Goal: Task Accomplishment & Management: Use online tool/utility

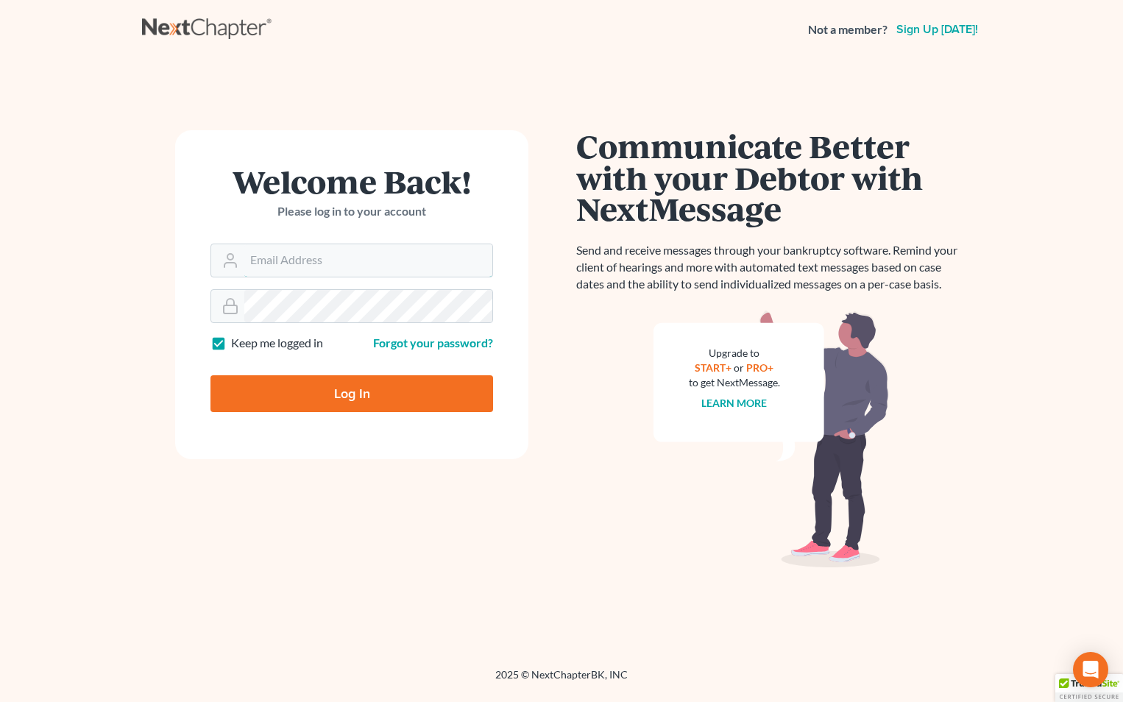
type input "[EMAIL_ADDRESS][DOMAIN_NAME]"
click at [383, 392] on input "Log In" at bounding box center [351, 393] width 282 height 37
type input "Thinking..."
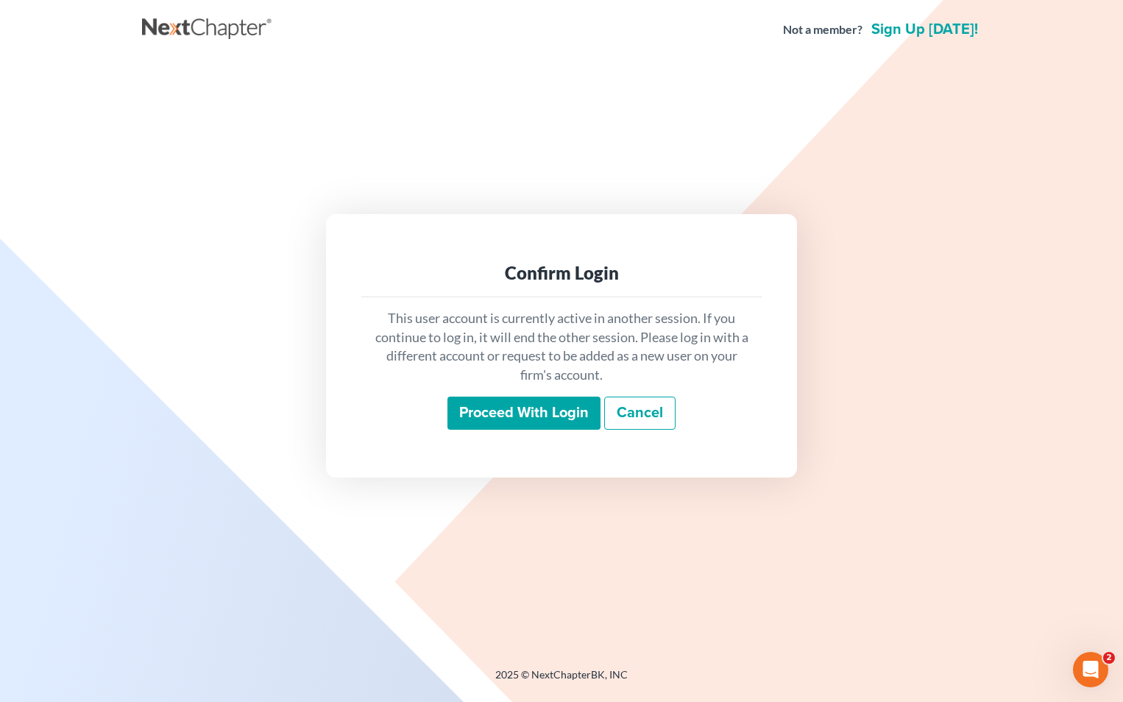
click at [655, 413] on link "Cancel" at bounding box center [639, 413] width 71 height 34
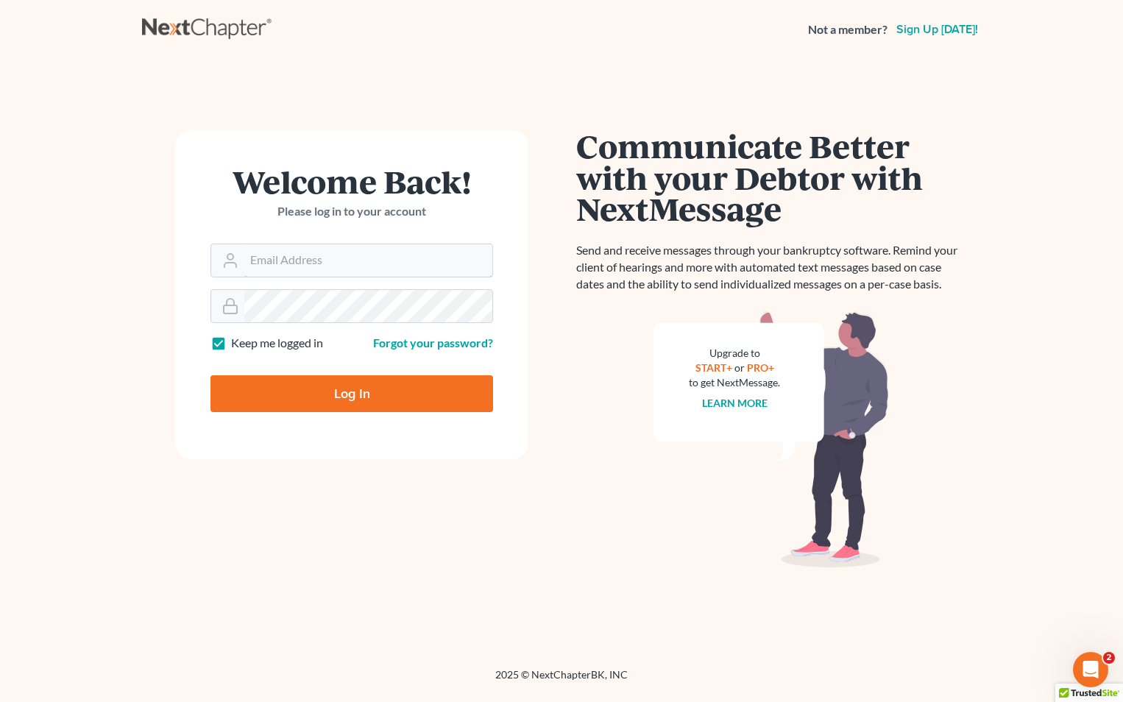
type input "[EMAIL_ADDRESS][DOMAIN_NAME]"
click at [332, 396] on input "Log In" at bounding box center [351, 393] width 282 height 37
type input "Thinking..."
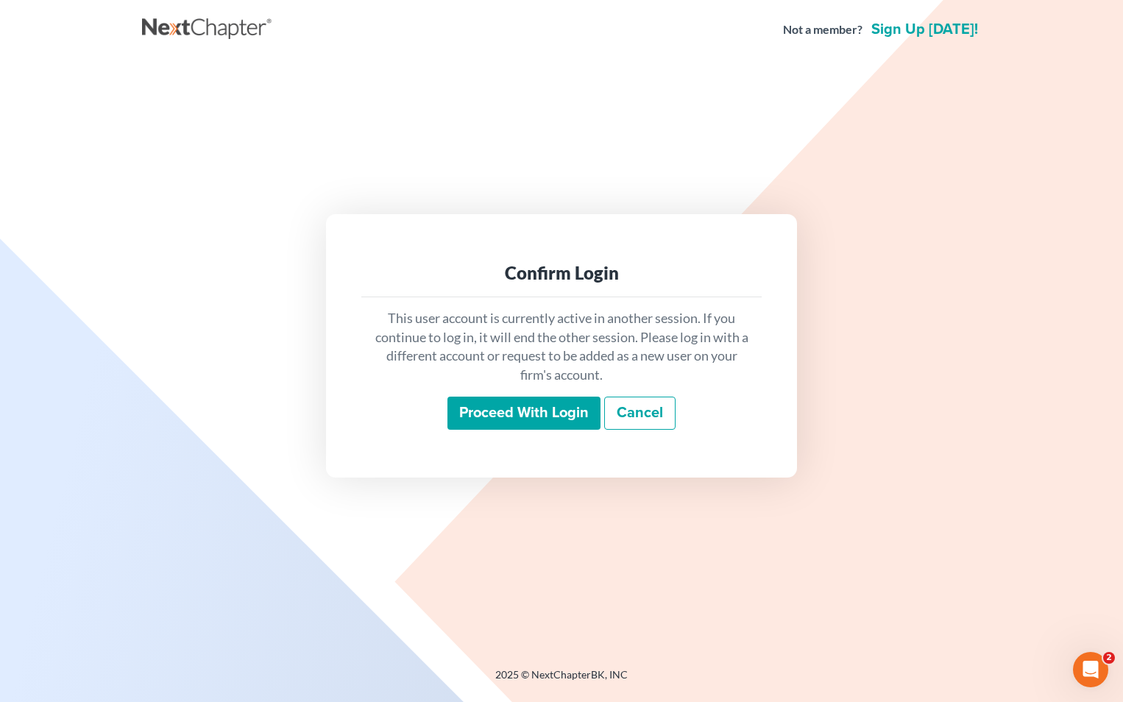
click at [531, 408] on input "Proceed with login" at bounding box center [523, 413] width 153 height 34
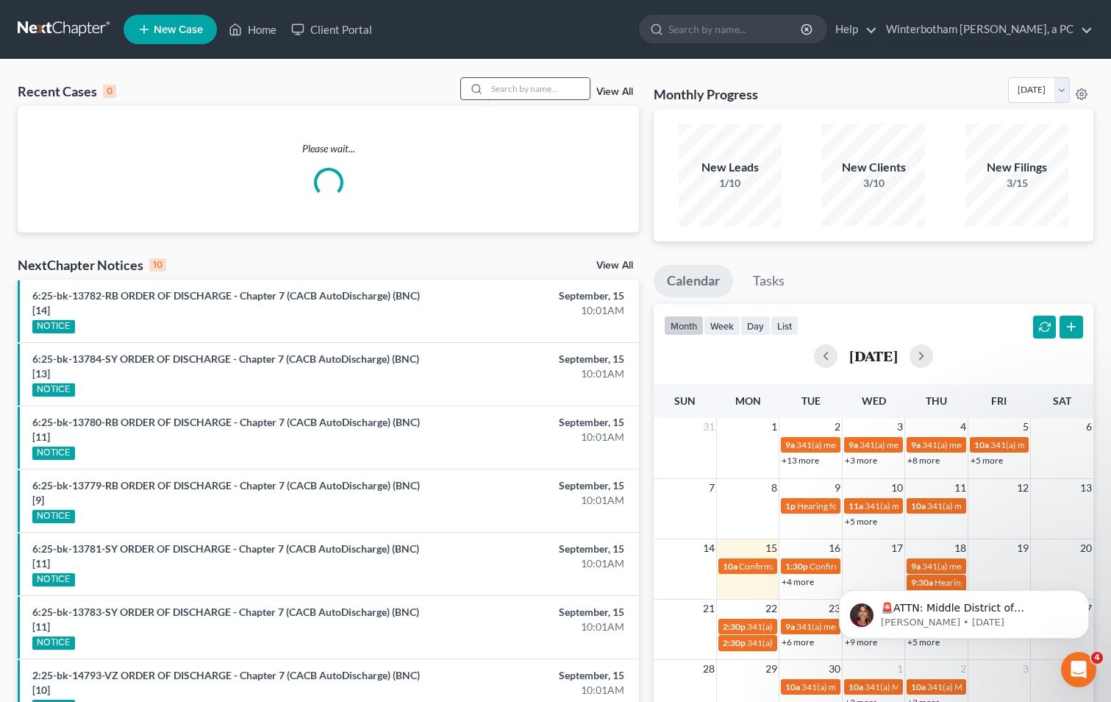
click at [509, 85] on input "search" at bounding box center [538, 88] width 103 height 21
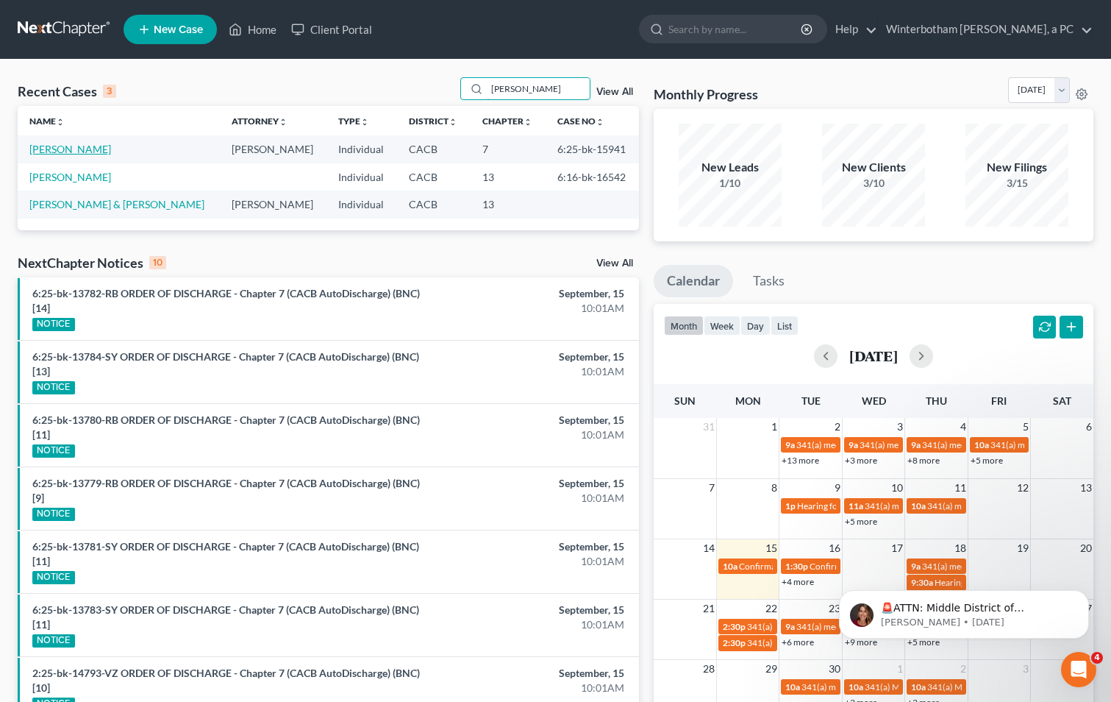
type input "maldonado"
click at [96, 150] on link "Maldonado, Llanain" at bounding box center [70, 149] width 82 height 13
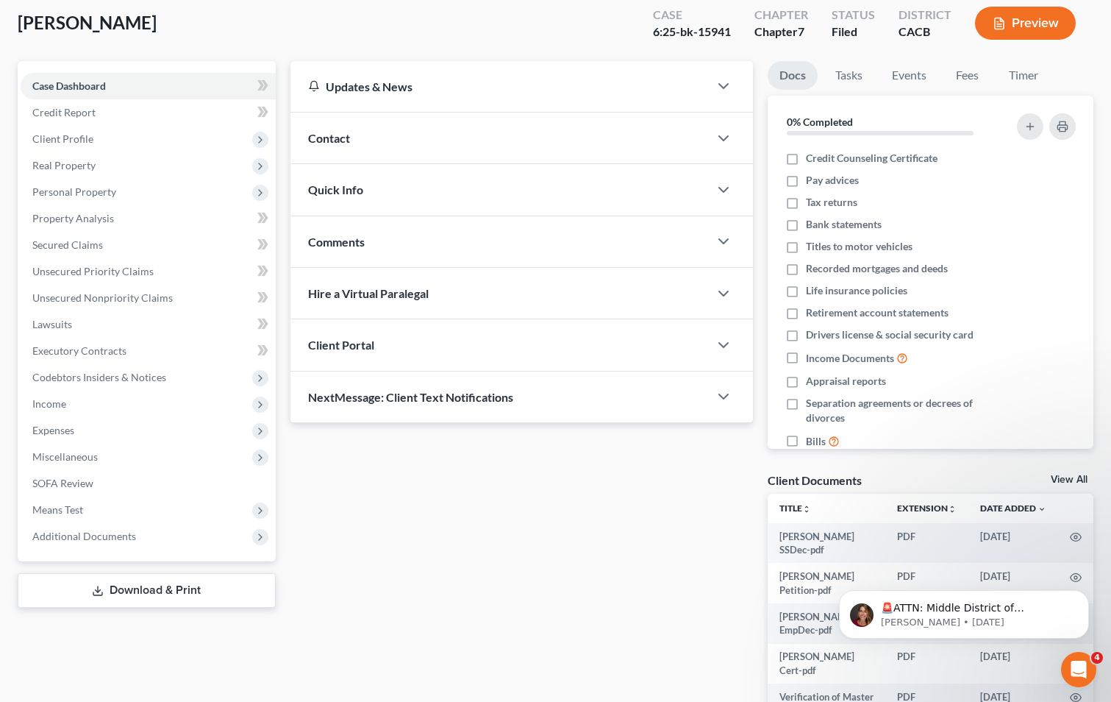
scroll to position [147, 0]
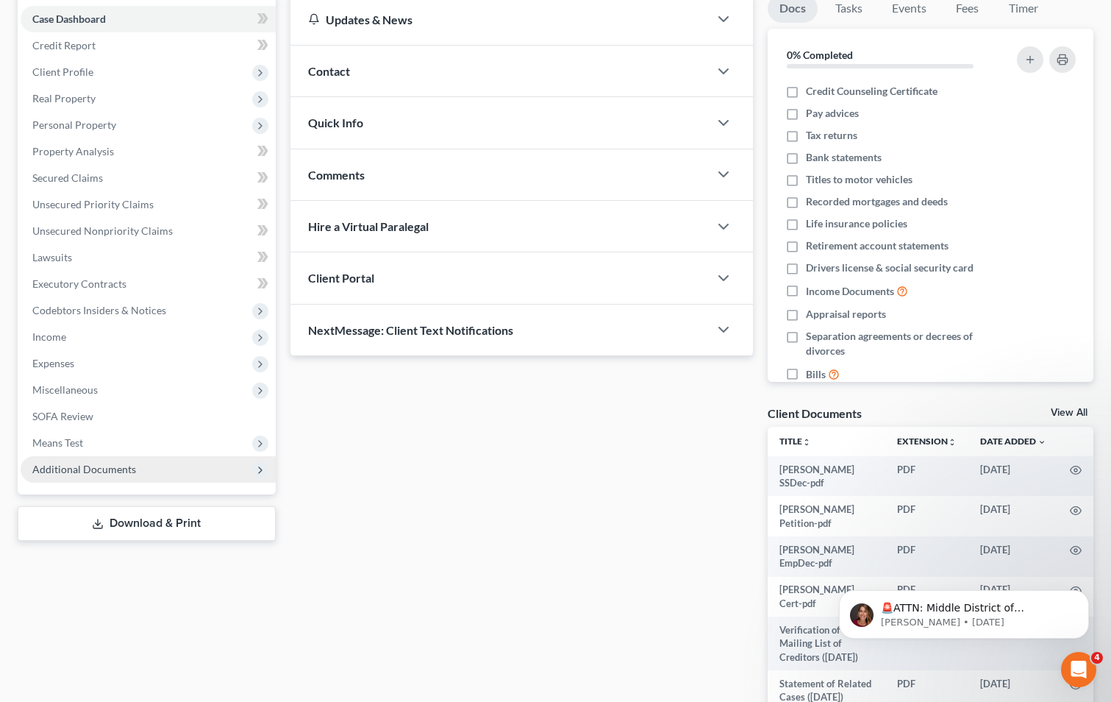
click at [245, 477] on span "Additional Documents" at bounding box center [148, 469] width 255 height 26
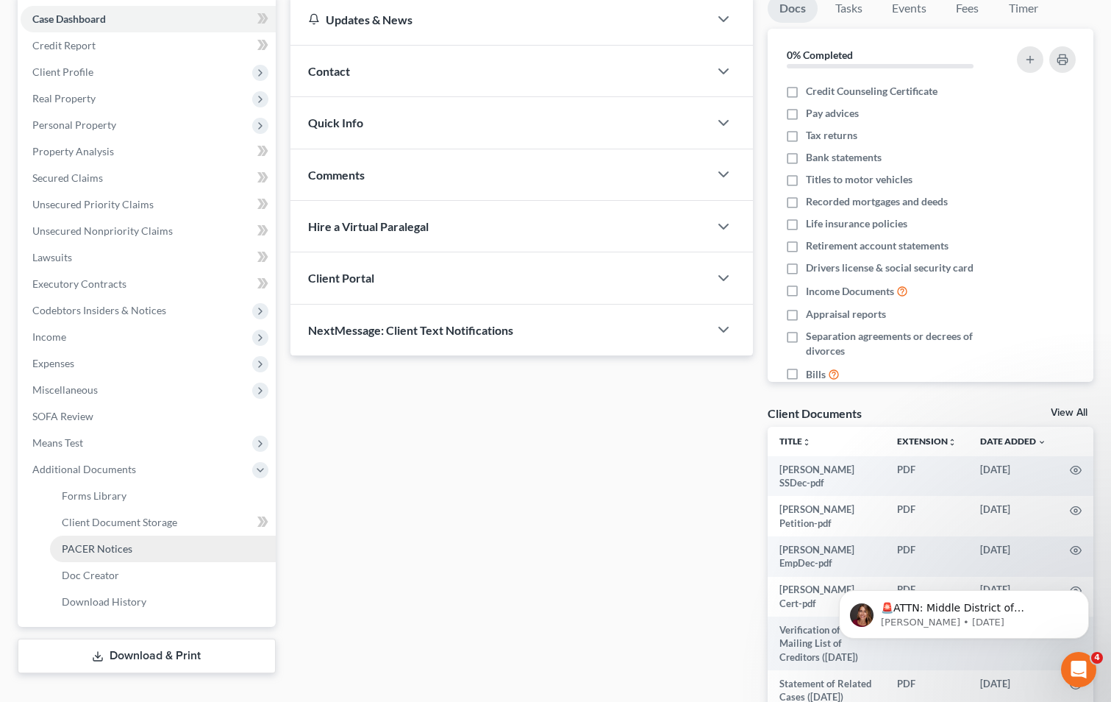
click at [192, 544] on link "PACER Notices" at bounding box center [163, 549] width 226 height 26
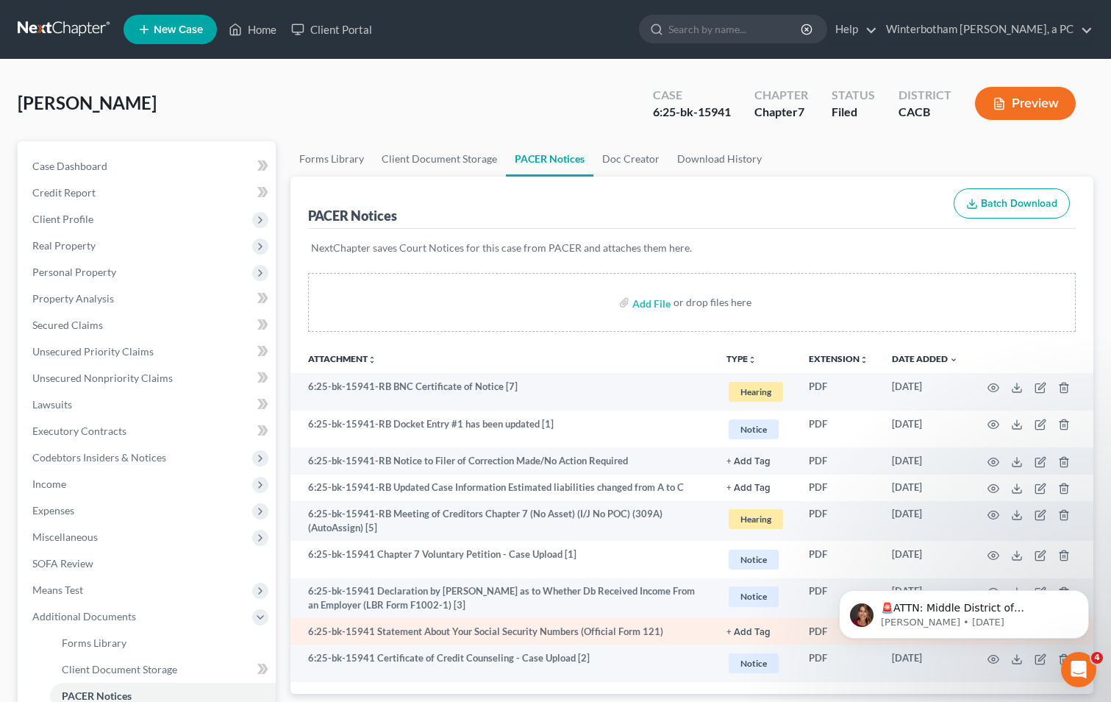
scroll to position [174, 0]
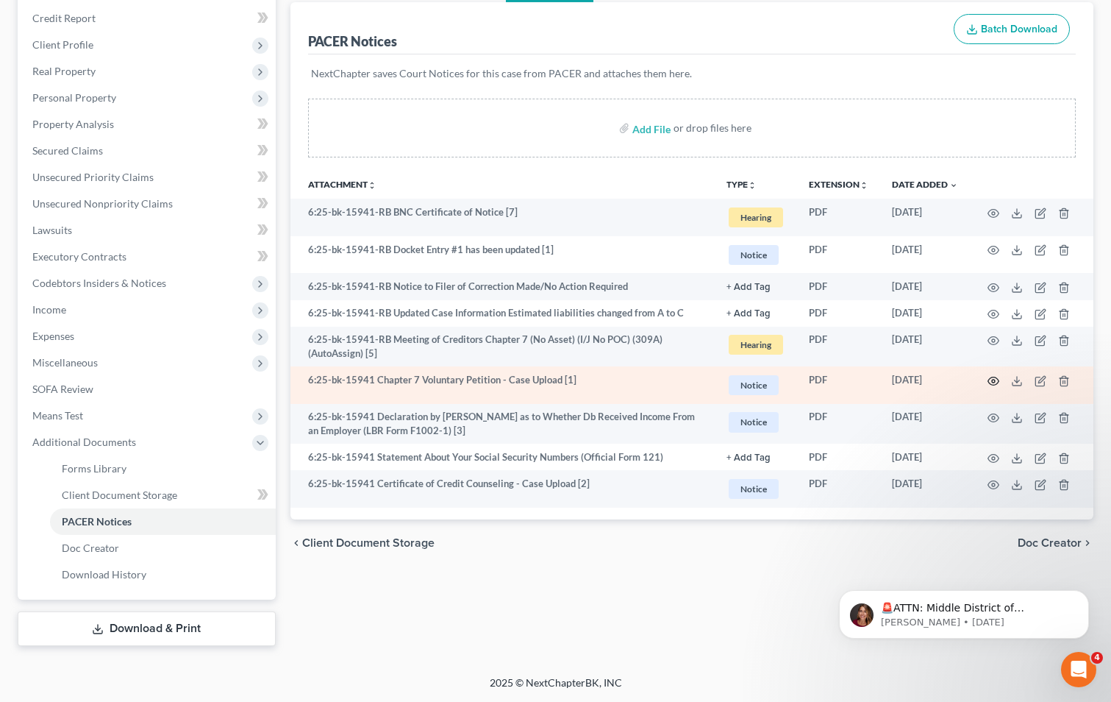
click at [992, 380] on icon "button" at bounding box center [994, 381] width 12 height 12
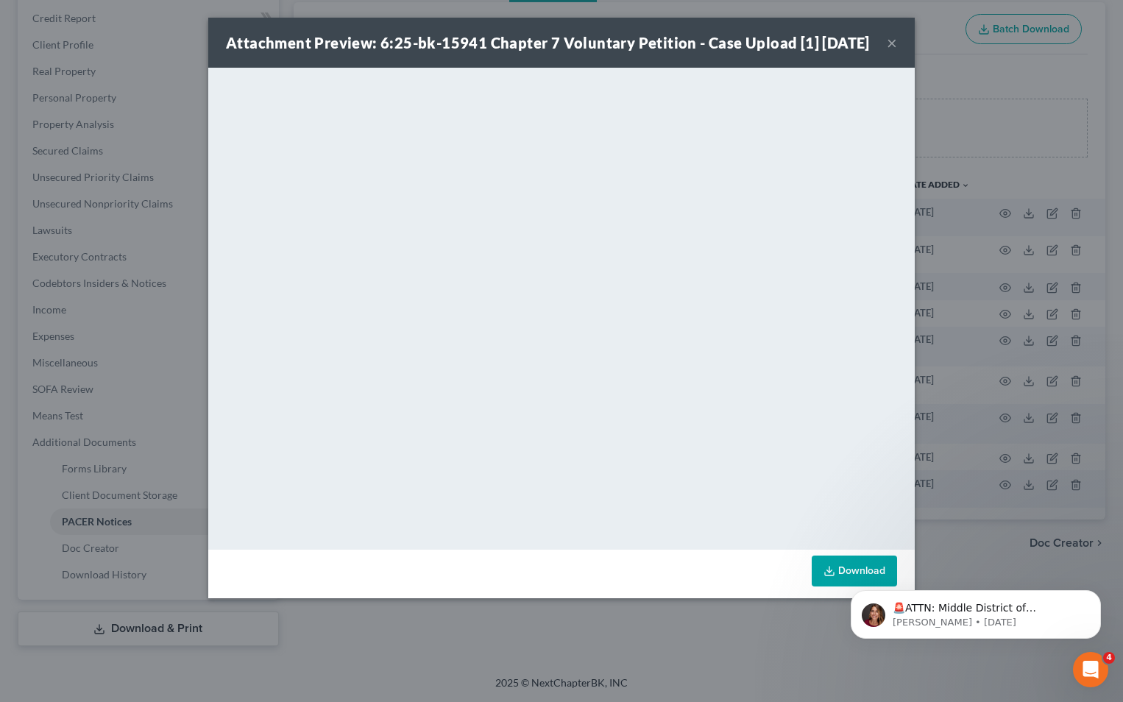
click at [892, 51] on button "×" at bounding box center [891, 43] width 10 height 18
